Goal: Task Accomplishment & Management: Complete application form

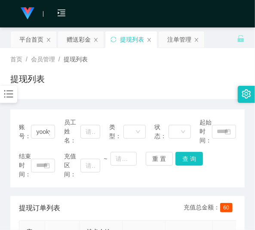
click at [3, 101] on div at bounding box center [8, 94] width 17 height 17
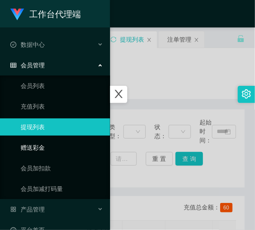
click at [32, 147] on link "赠送彩金" at bounding box center [62, 147] width 83 height 17
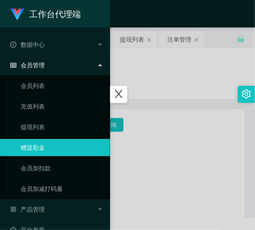
click at [140, 109] on div at bounding box center [127, 115] width 255 height 230
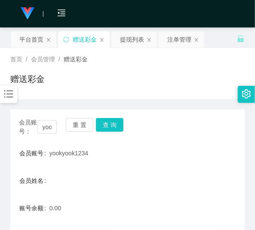
click at [75, 134] on div "重 置 查 询" at bounding box center [85, 127] width 38 height 18
click at [75, 129] on button "重 置" at bounding box center [80, 125] width 28 height 14
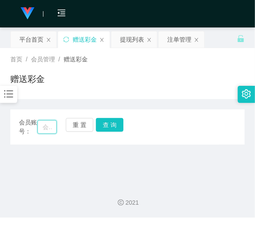
click at [53, 127] on input "text" at bounding box center [46, 127] width 19 height 14
paste input "Winnice"
type input "Winnice"
click at [103, 126] on button "查 询" at bounding box center [110, 125] width 28 height 14
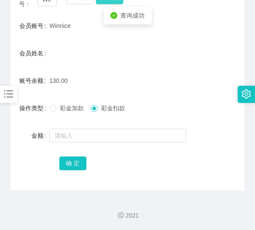
scroll to position [128, 0]
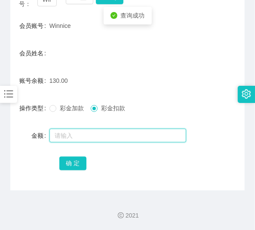
click at [85, 132] on input "text" at bounding box center [117, 136] width 137 height 14
type input "130"
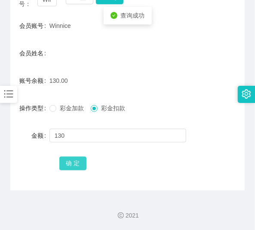
click at [67, 161] on button "确 定" at bounding box center [73, 164] width 28 height 14
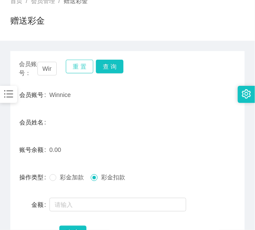
scroll to position [58, 0]
click at [82, 65] on button "重 置" at bounding box center [80, 67] width 28 height 14
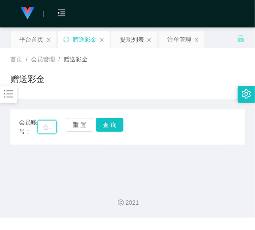
click at [50, 130] on input "text" at bounding box center [46, 127] width 19 height 14
paste input "131312491743"
type input "131312491743"
click at [112, 126] on button "查 询" at bounding box center [110, 125] width 28 height 14
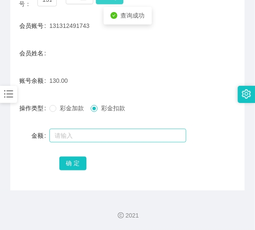
scroll to position [128, 0]
click at [87, 142] on input "text" at bounding box center [117, 136] width 137 height 14
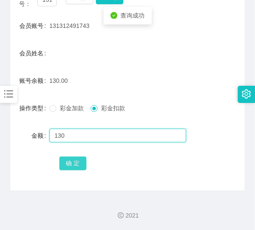
type input "130"
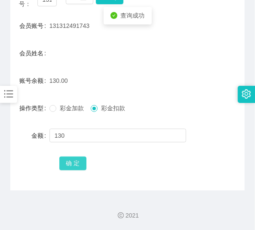
click at [76, 168] on button "确 定" at bounding box center [73, 164] width 28 height 14
